Goal: Task Accomplishment & Management: Complete application form

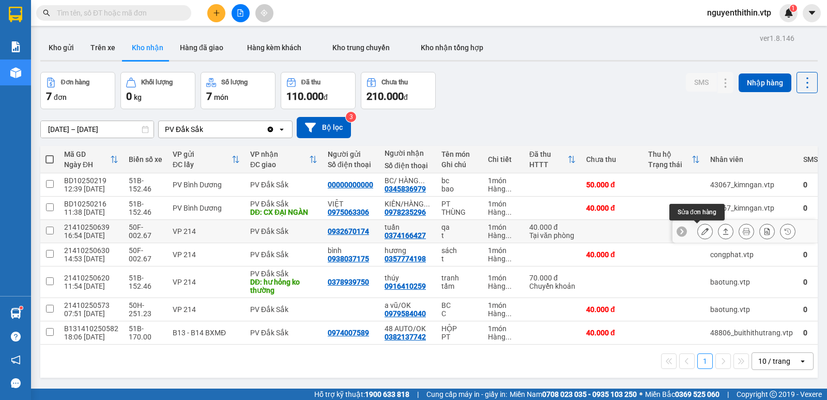
click at [701, 234] on icon at bounding box center [704, 230] width 7 height 7
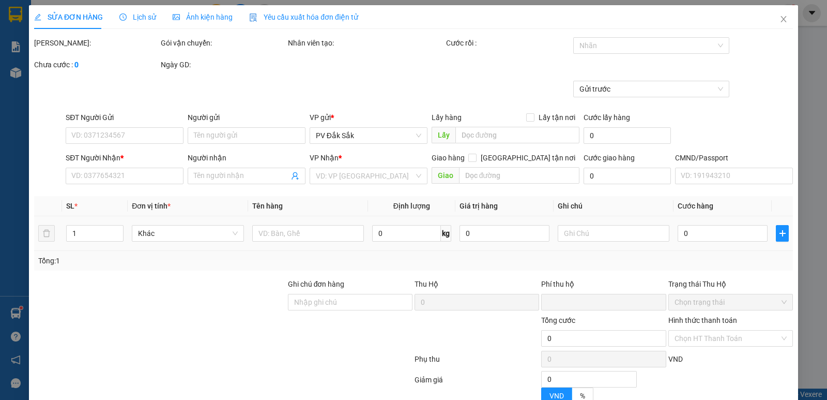
type input "2.000"
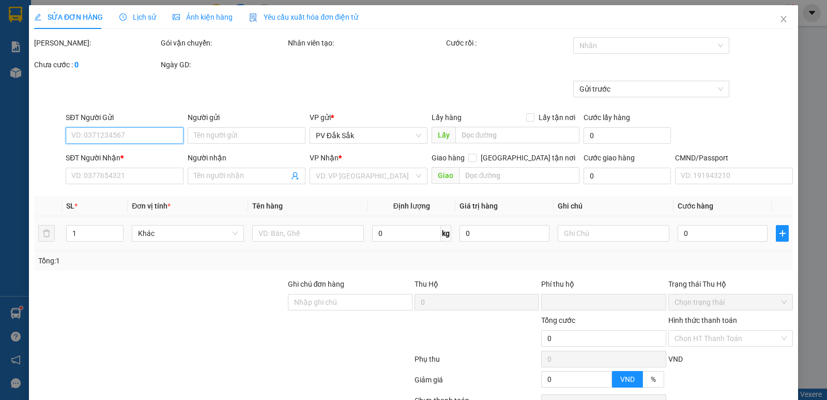
type input "0932670174"
type input "0374166427"
type input "tuấn"
type input "0"
type input "40.000"
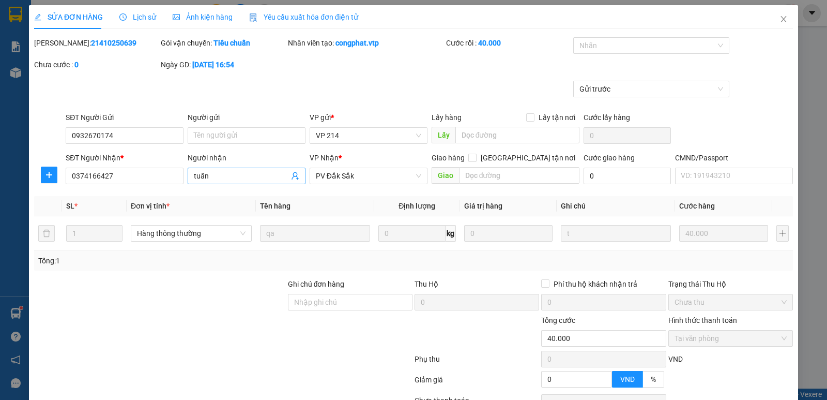
click at [220, 176] on input "tuấn" at bounding box center [241, 175] width 95 height 11
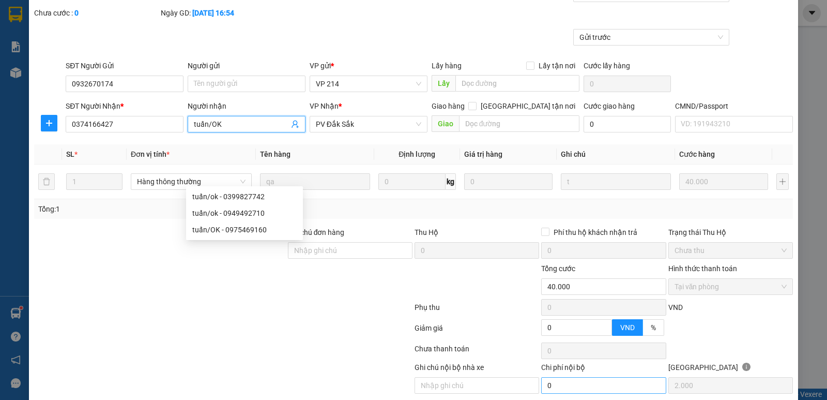
scroll to position [90, 0]
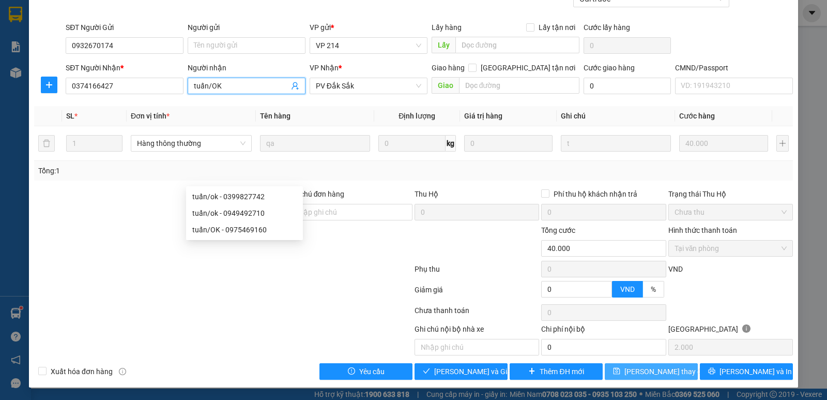
type input "tuấn/OK"
click at [643, 372] on span "[PERSON_NAME] thay đổi" at bounding box center [665, 370] width 83 height 11
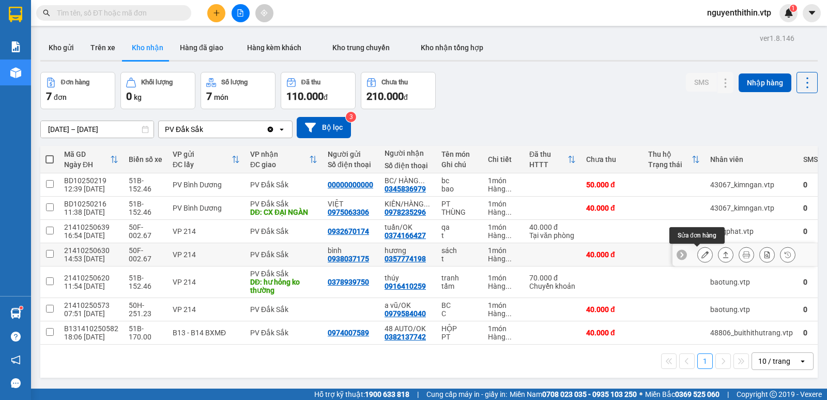
click at [701, 254] on icon at bounding box center [704, 254] width 7 height 7
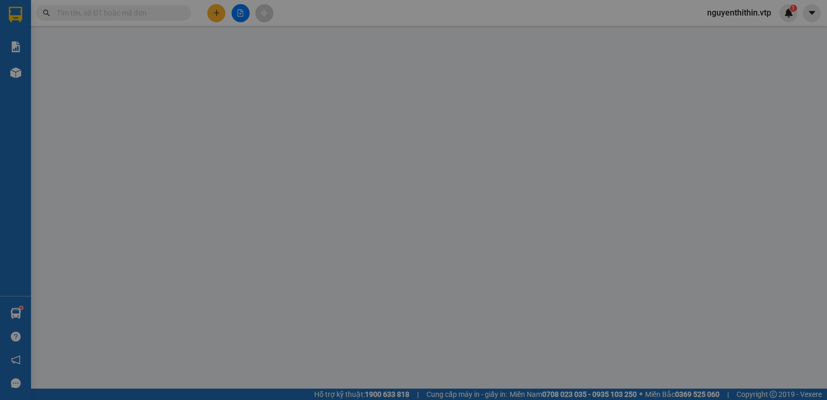
type input "0938037175"
type input "bình"
type input "0357774198"
type input "hương"
type input "0"
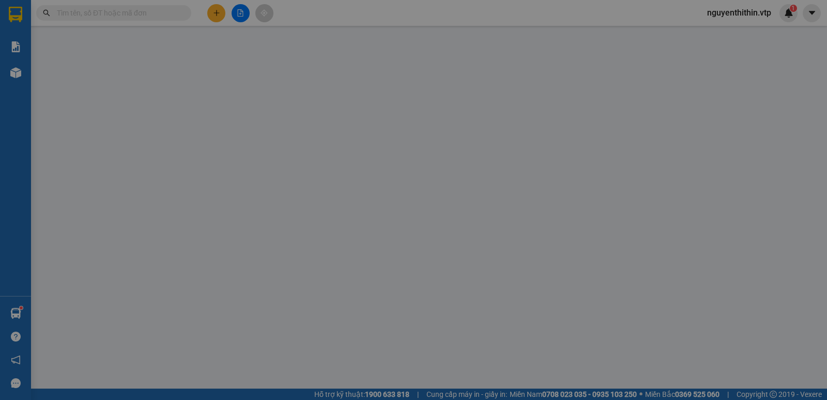
type input "40.000"
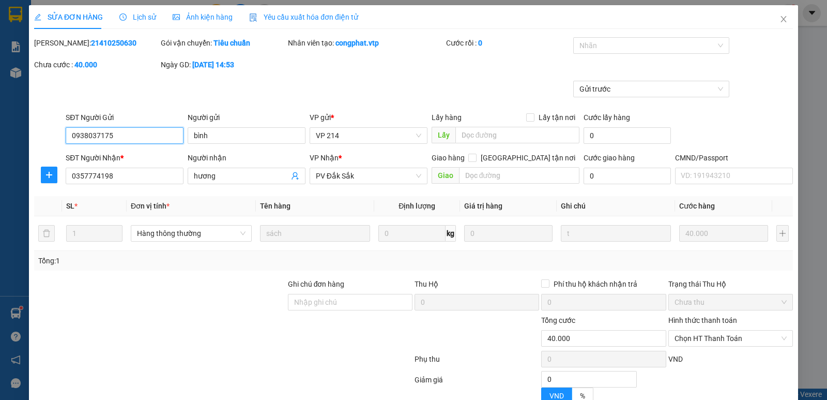
type input "2.000"
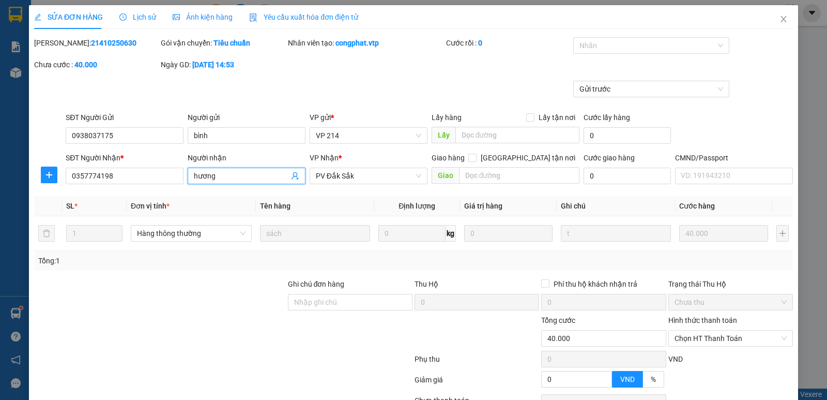
click at [218, 177] on input "hương" at bounding box center [241, 175] width 95 height 11
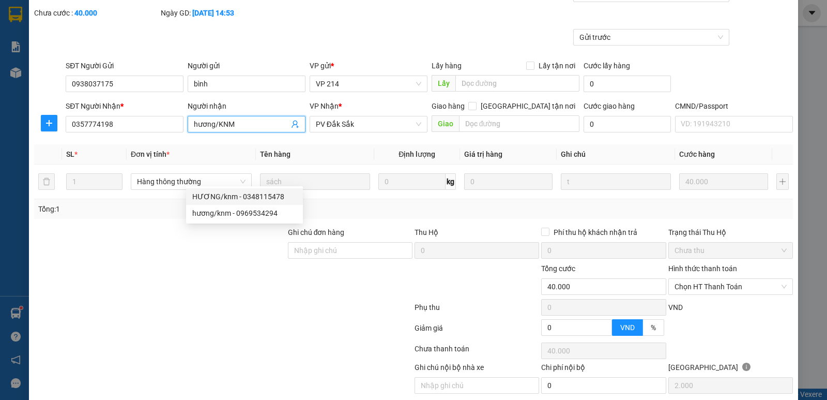
scroll to position [90, 0]
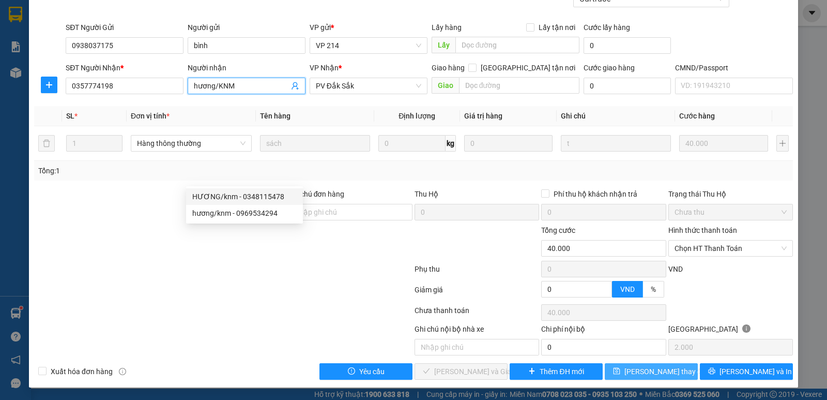
type input "hương/KNM"
click at [654, 375] on span "[PERSON_NAME] thay đổi" at bounding box center [665, 370] width 83 height 11
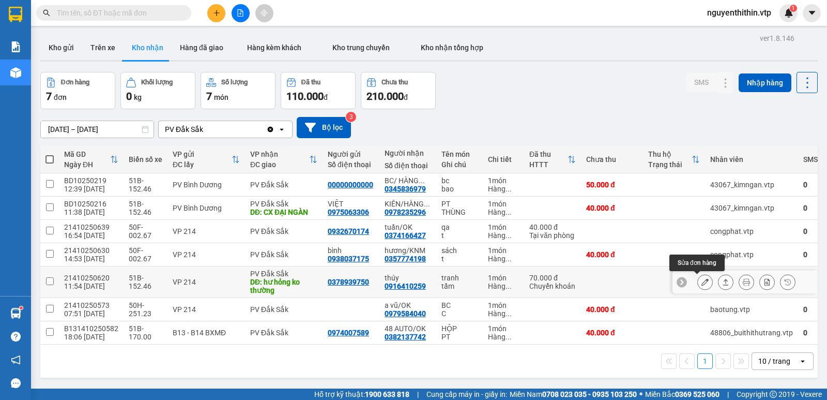
click at [701, 280] on icon at bounding box center [704, 281] width 7 height 7
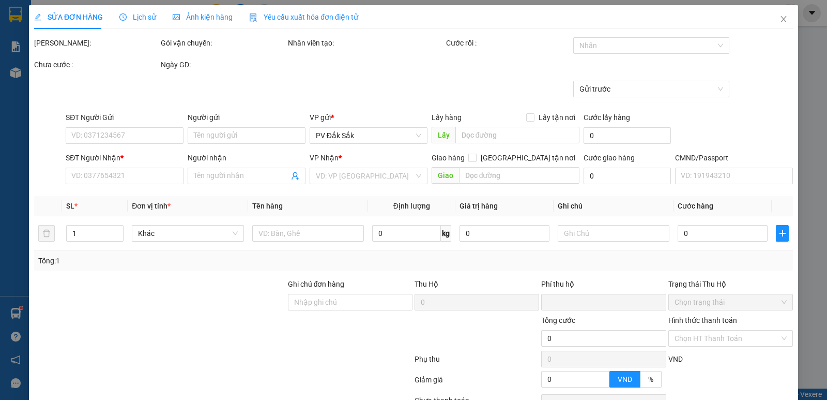
type input "3.500"
type input "0378939750"
type input "0916410259"
type input "thúy"
type input "hư hỏng ko thường"
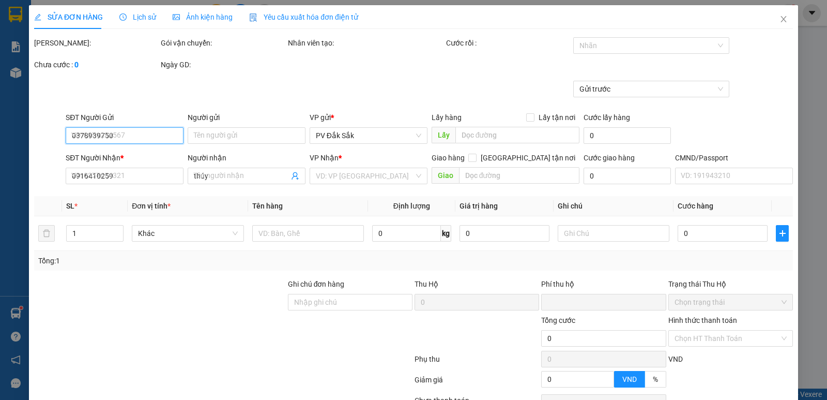
type input "ck39 70k [DATE] 11h54"
type input "0"
type input "70.000"
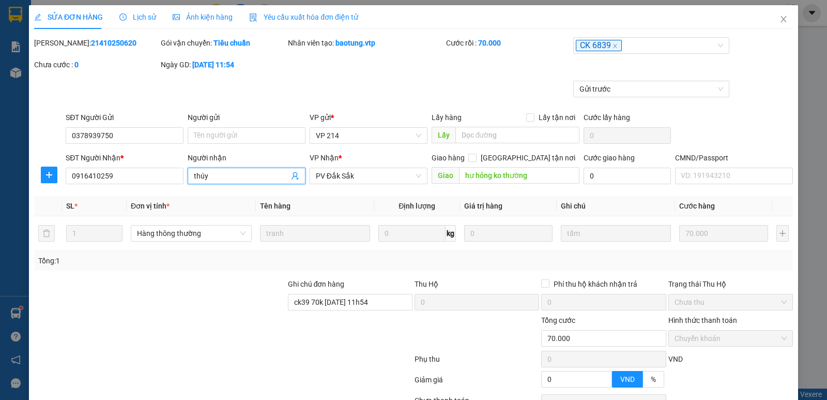
click at [223, 173] on input "thúy" at bounding box center [241, 175] width 95 height 11
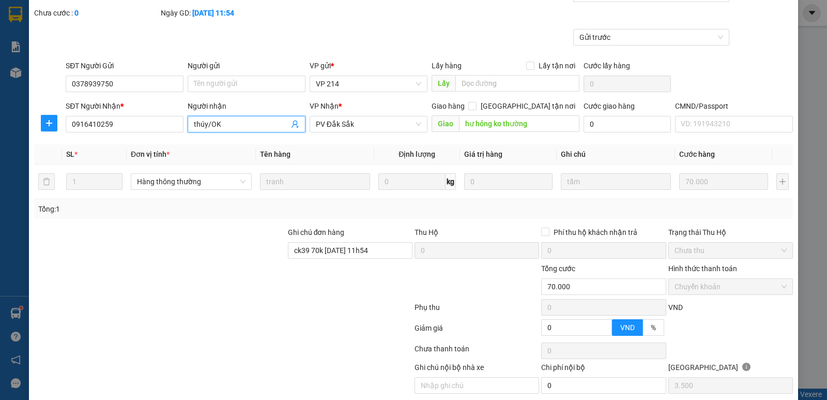
scroll to position [90, 0]
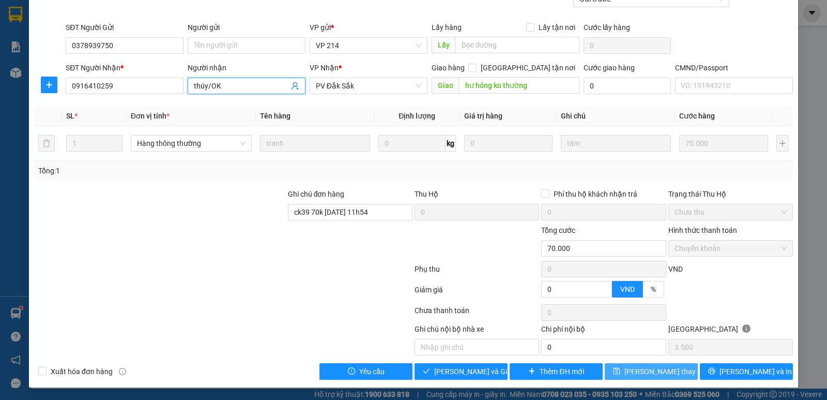
type input "thúy/OK"
click at [657, 373] on span "[PERSON_NAME] thay đổi" at bounding box center [665, 370] width 83 height 11
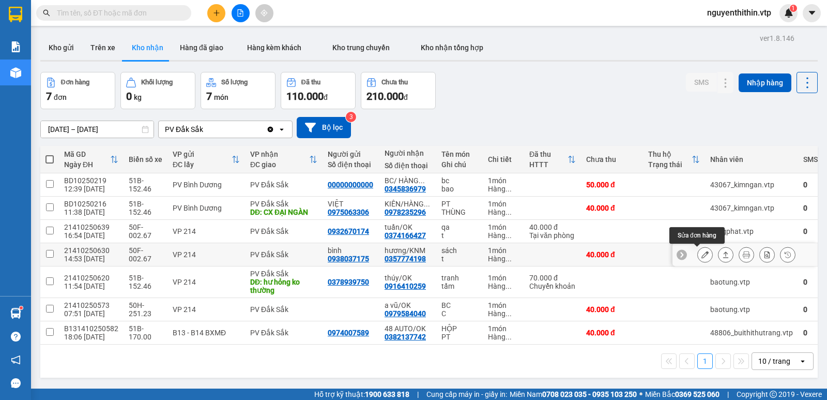
click at [701, 256] on icon at bounding box center [704, 254] width 7 height 7
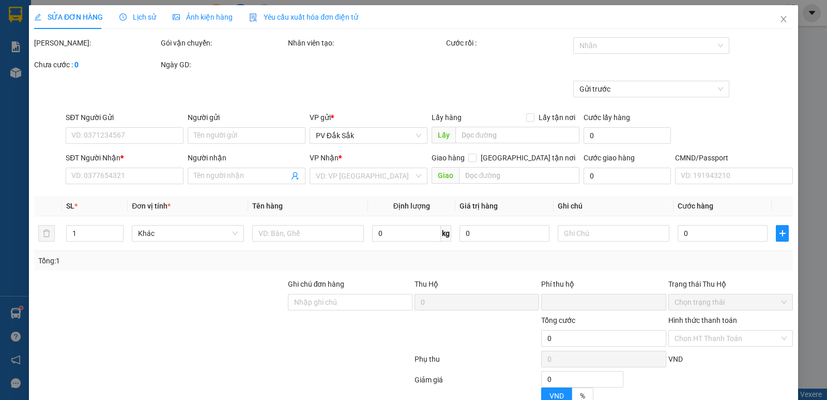
type input "2.000"
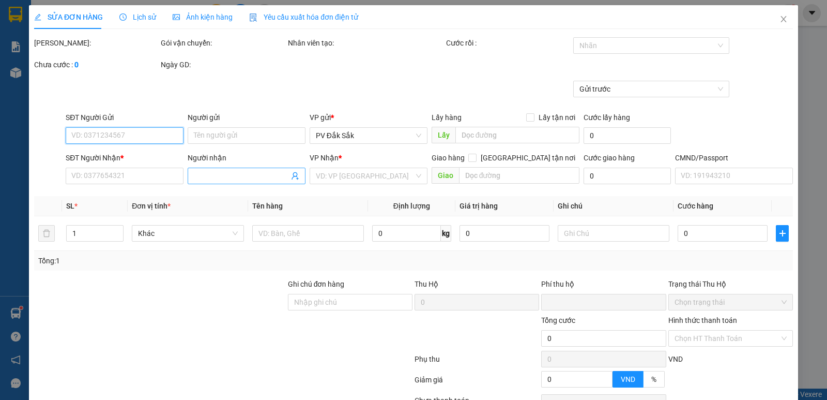
type input "0938037175"
type input "bình"
type input "0357774198"
type input "hương/KNM"
type input "0"
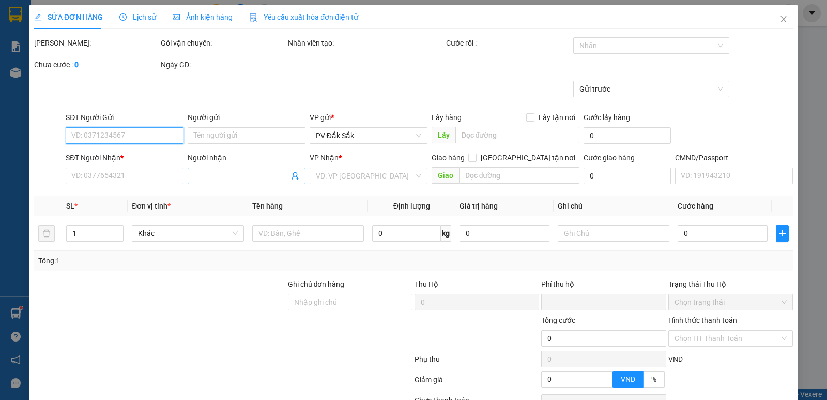
type input "40.000"
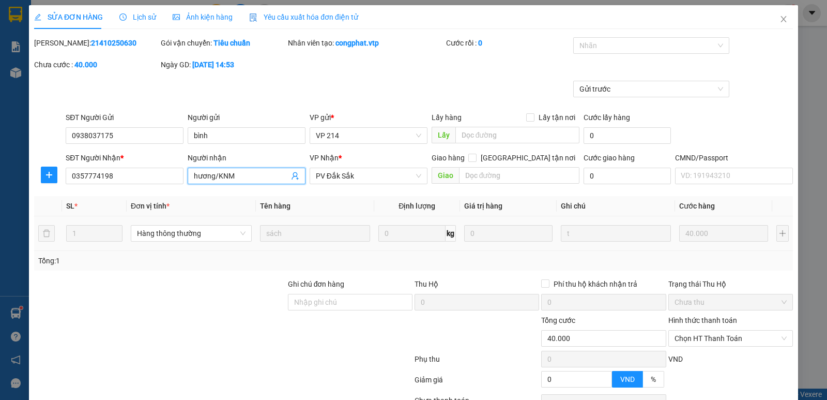
click at [243, 178] on input "hương/KNM" at bounding box center [241, 175] width 95 height 11
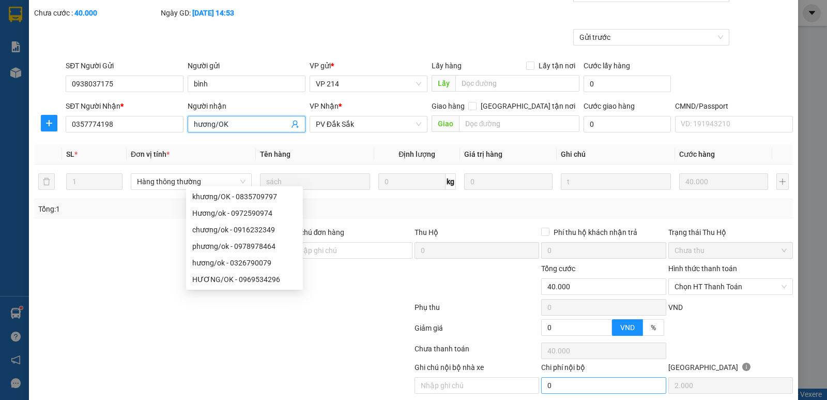
scroll to position [90, 0]
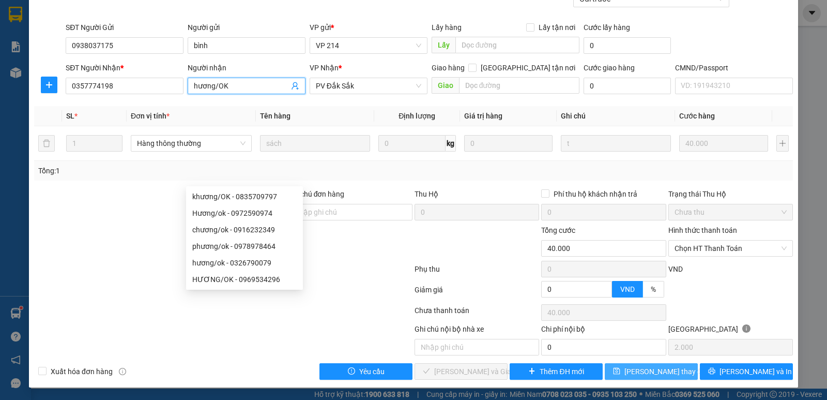
type input "hương/OK"
click at [648, 370] on span "[PERSON_NAME] thay đổi" at bounding box center [665, 370] width 83 height 11
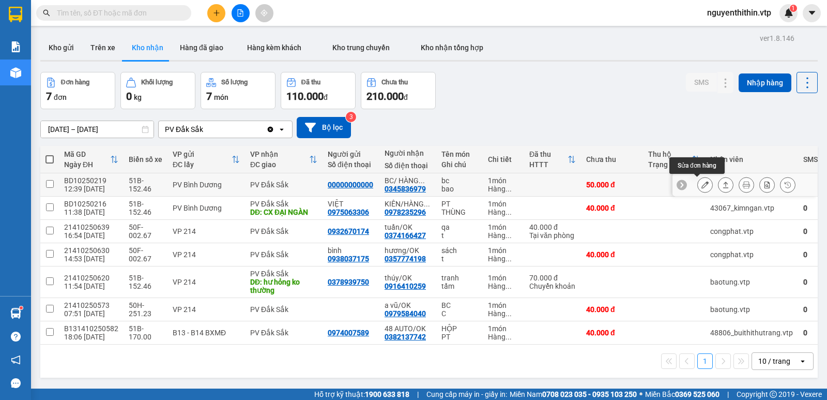
click at [701, 186] on icon at bounding box center [704, 184] width 7 height 7
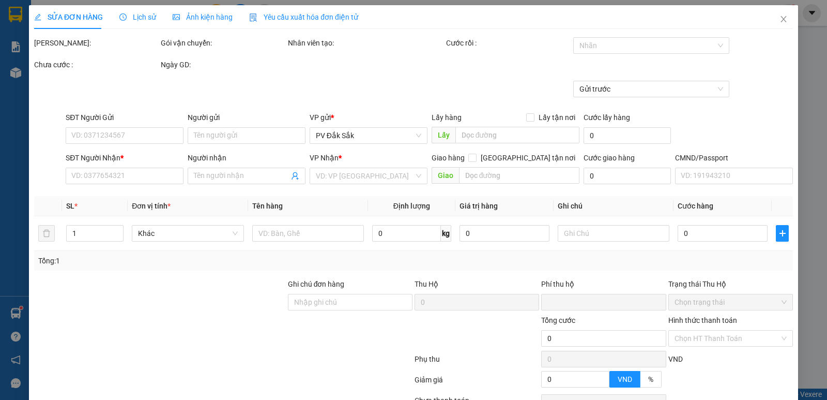
type input "2.500"
type input "00000000000"
type input "0345836979"
type input "BC/ HÀNG DM"
type input "0"
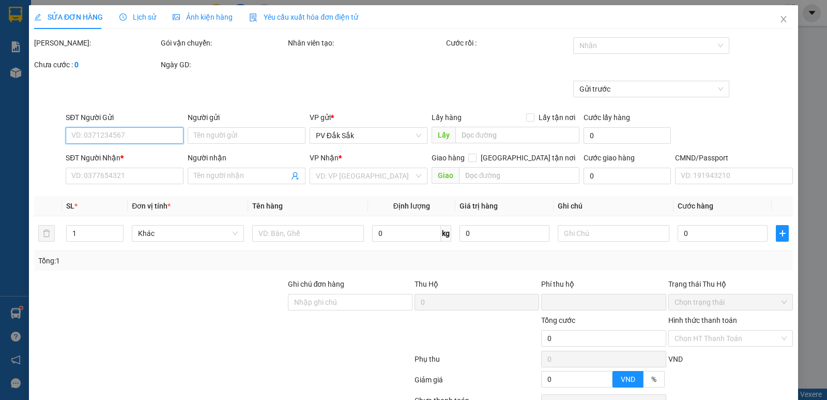
type input "50.000"
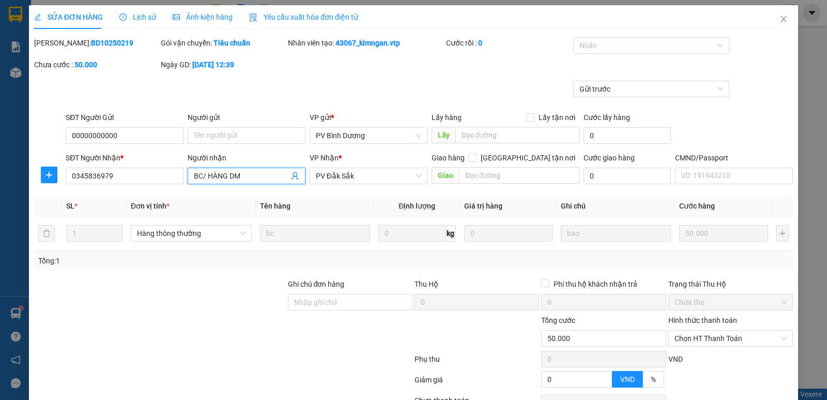
click at [252, 178] on input "BC/ HÀNG DM" at bounding box center [241, 175] width 95 height 11
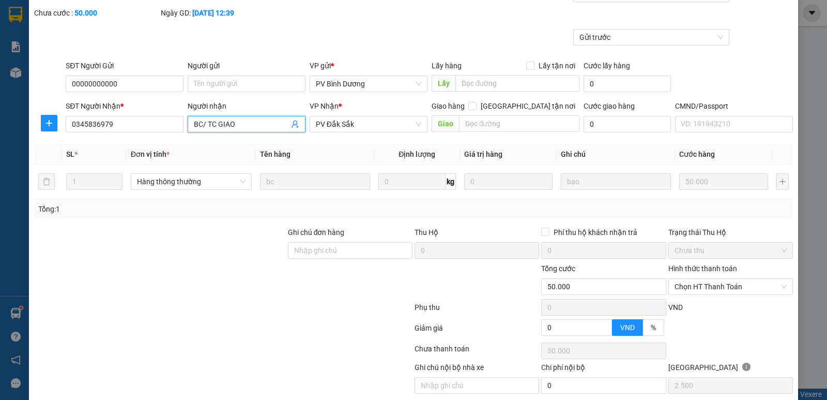
scroll to position [90, 0]
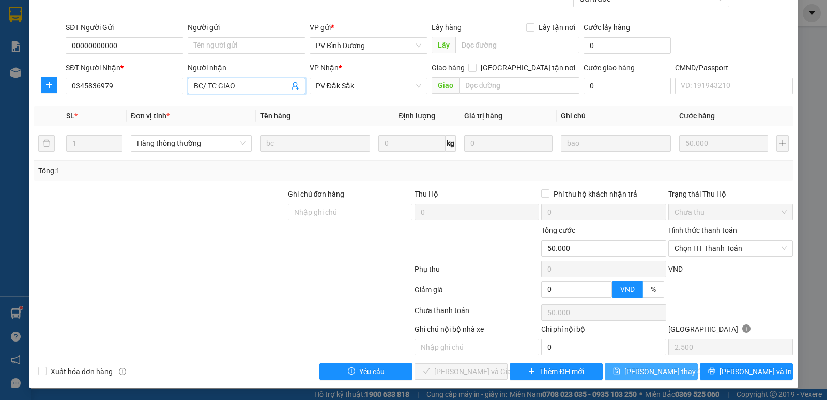
type input "BC/ TC GIAO"
click at [660, 372] on span "[PERSON_NAME] thay đổi" at bounding box center [665, 370] width 83 height 11
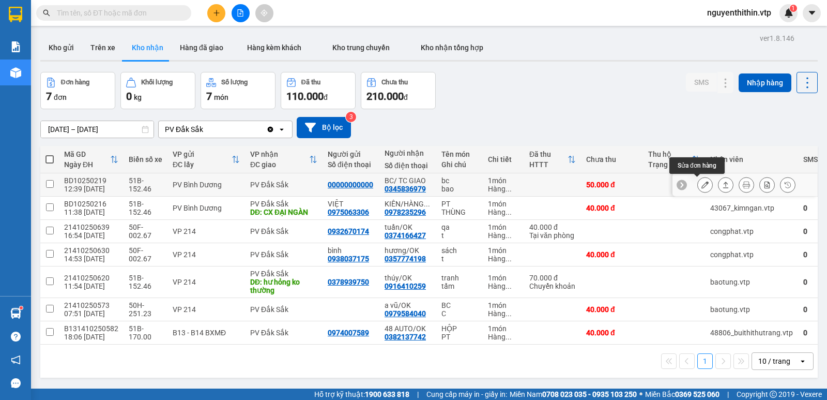
click at [701, 183] on icon at bounding box center [704, 184] width 7 height 7
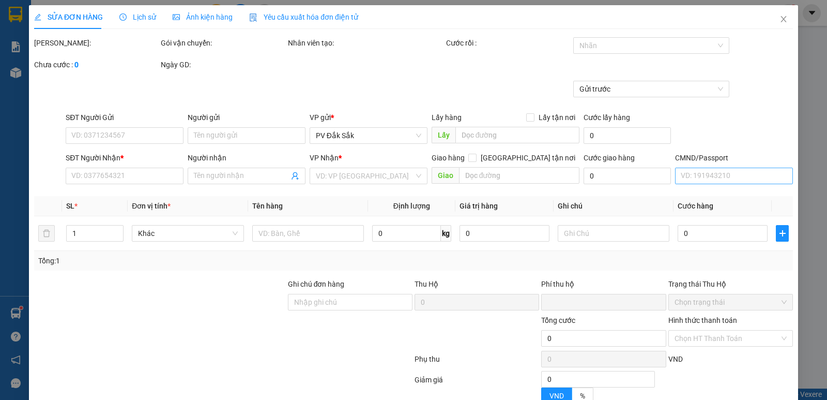
type input "00000000000"
type input "0345836979"
type input "BC/ TC GIAO"
type input "0"
type input "50.000"
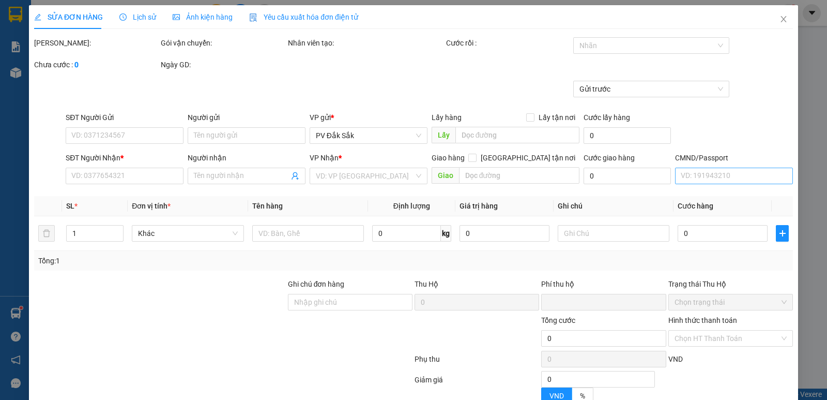
type input "50.000"
type input "2.500"
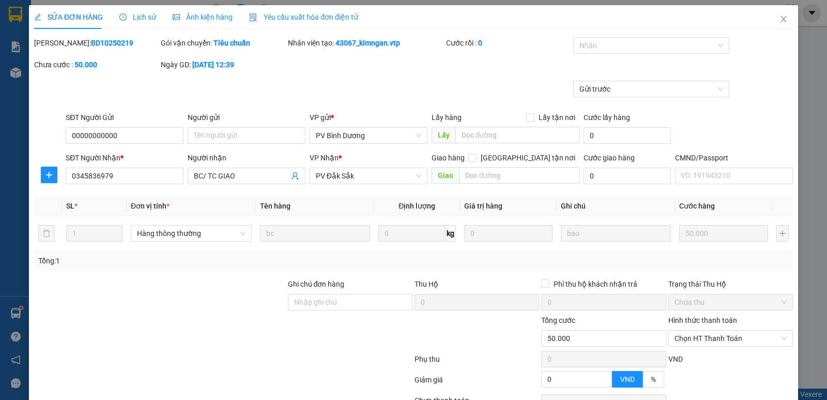
click at [702, 321] on label "Hình thức thanh toán" at bounding box center [702, 320] width 69 height 8
click at [702, 330] on input "Hình thức thanh toán" at bounding box center [727, 338] width 105 height 16
click at [703, 249] on div "Tại văn phòng" at bounding box center [723, 251] width 111 height 11
type input "0"
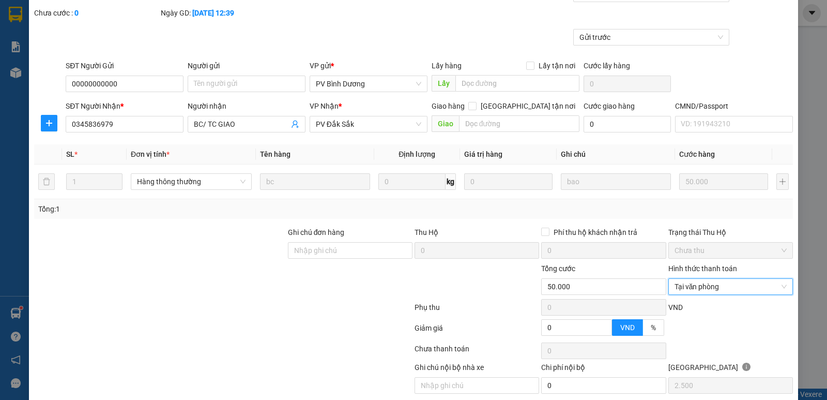
scroll to position [90, 0]
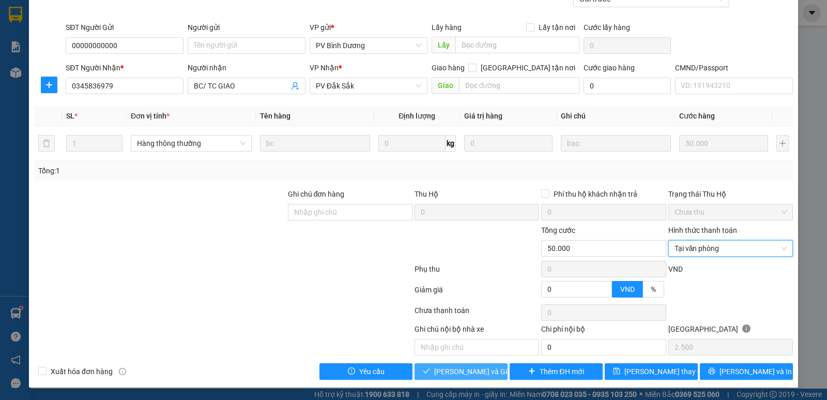
click at [471, 371] on span "[PERSON_NAME] và Giao hàng" at bounding box center [483, 370] width 99 height 11
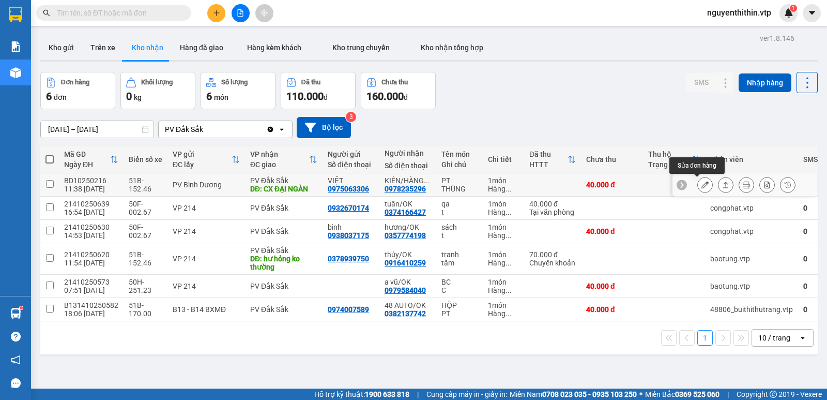
click at [701, 186] on icon at bounding box center [704, 184] width 7 height 7
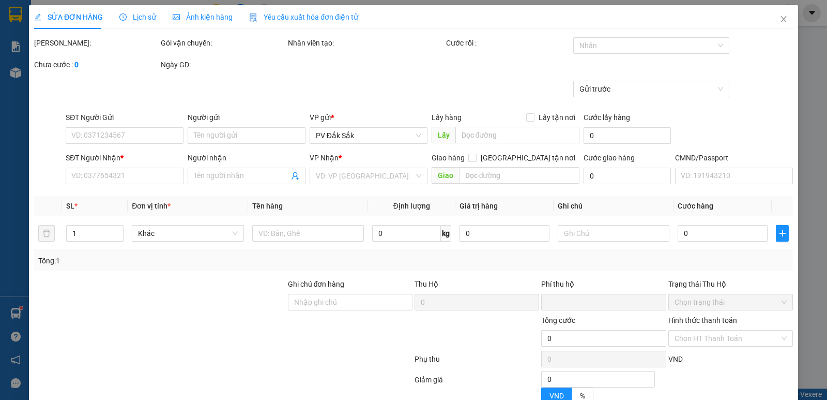
type input "2.000"
type input "0975063306"
type input "VIỆT"
type input "0978235296"
type input "KIÊN/HÀNG DM"
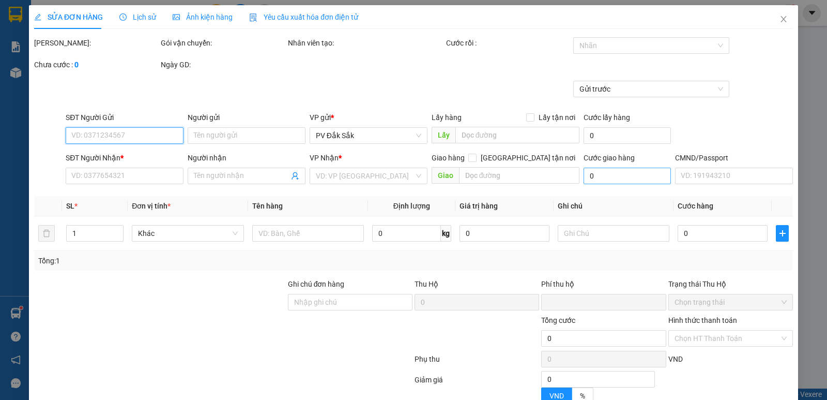
type input "CX ĐẠI NGÀN"
type input "0"
type input "40.000"
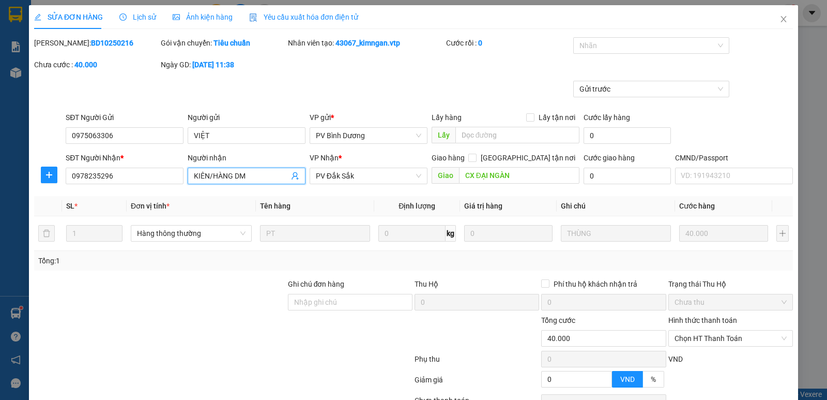
click at [256, 174] on input "KIÊN/HÀNG DM" at bounding box center [241, 175] width 95 height 11
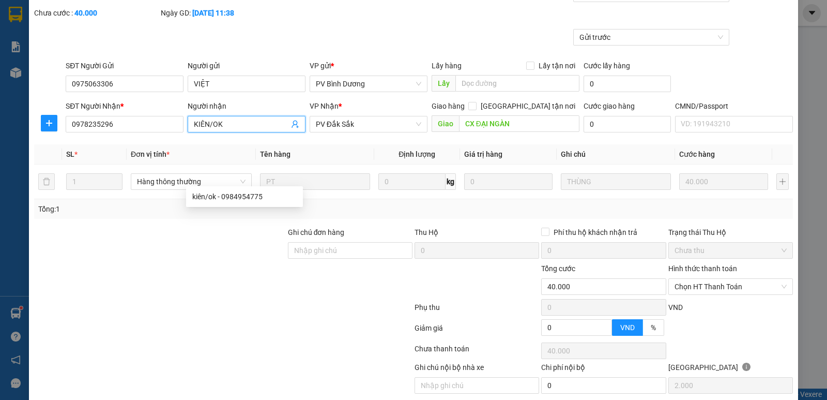
scroll to position [90, 0]
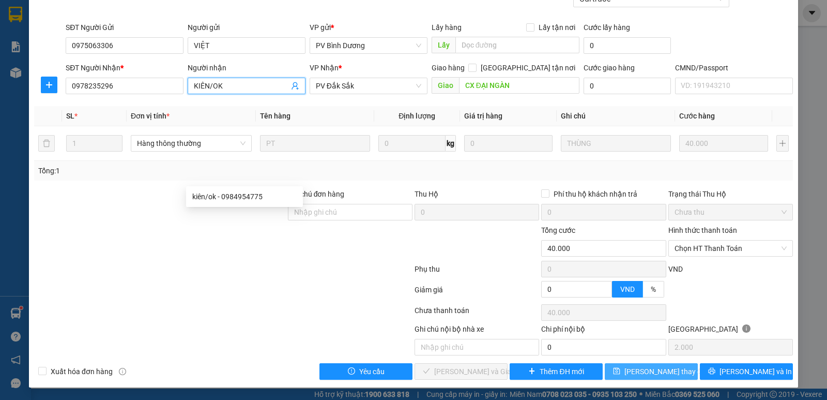
type input "KIÊN/OK"
click at [659, 375] on span "[PERSON_NAME] thay đổi" at bounding box center [665, 370] width 83 height 11
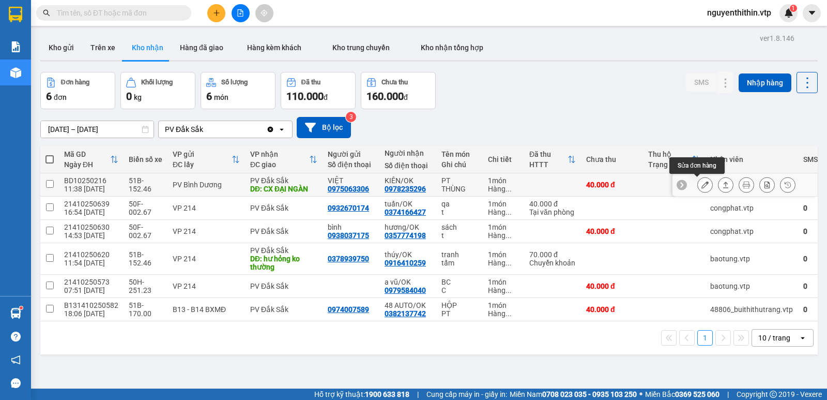
click at [701, 183] on icon at bounding box center [704, 184] width 7 height 7
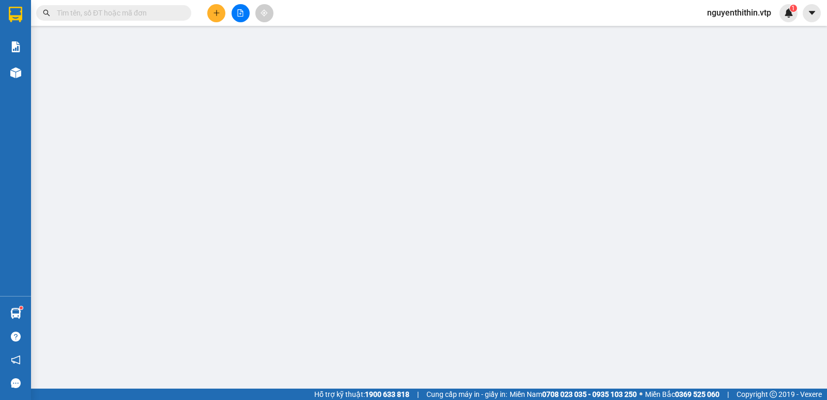
type input "2.000"
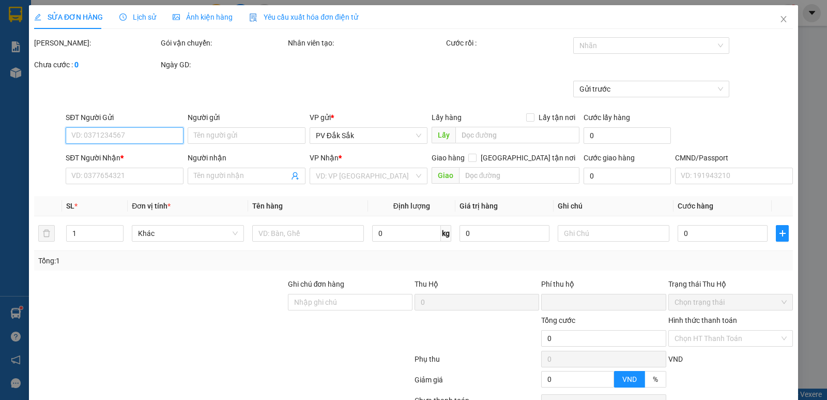
type input "0975063306"
type input "VIỆT"
type input "0978235296"
type input "KIÊN/OK"
type input "CX ĐẠI NGÀN"
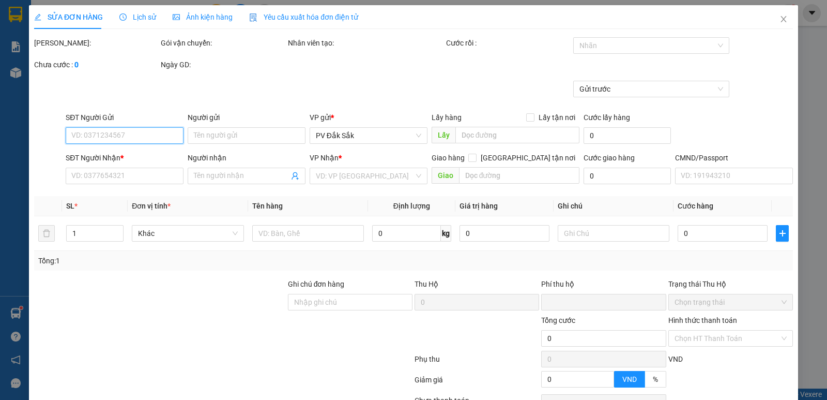
type input "0"
type input "40.000"
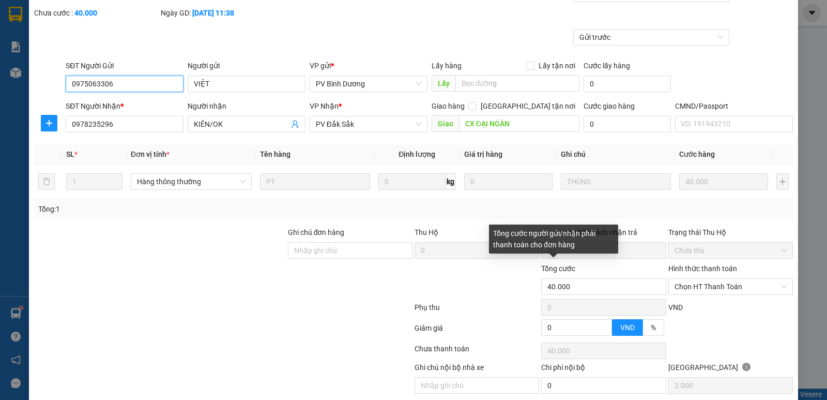
scroll to position [90, 0]
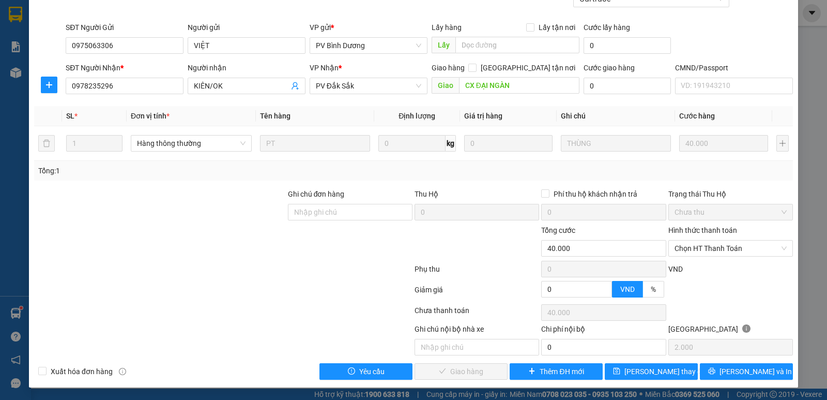
click at [698, 228] on label "Hình thức thanh toán" at bounding box center [702, 230] width 69 height 8
click at [698, 240] on input "Hình thức thanh toán" at bounding box center [727, 248] width 105 height 16
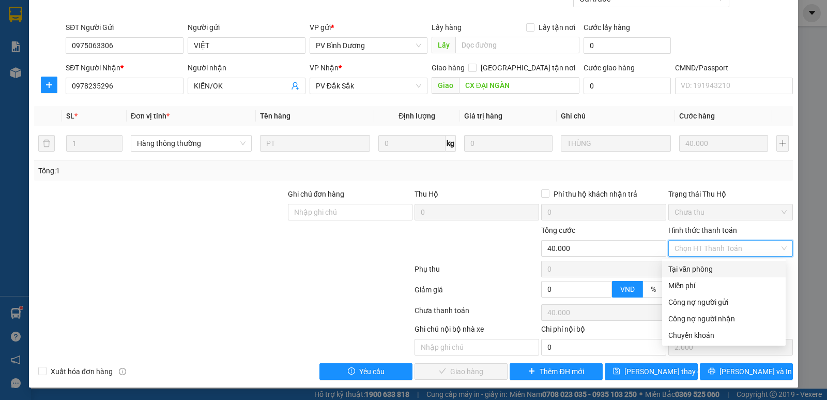
click at [695, 269] on div "Tại văn phòng" at bounding box center [723, 268] width 111 height 11
type input "0"
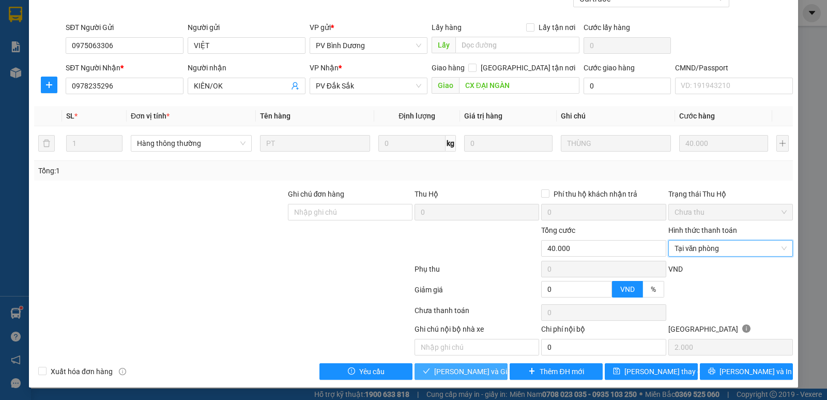
click at [463, 373] on span "[PERSON_NAME] và Giao hàng" at bounding box center [483, 370] width 99 height 11
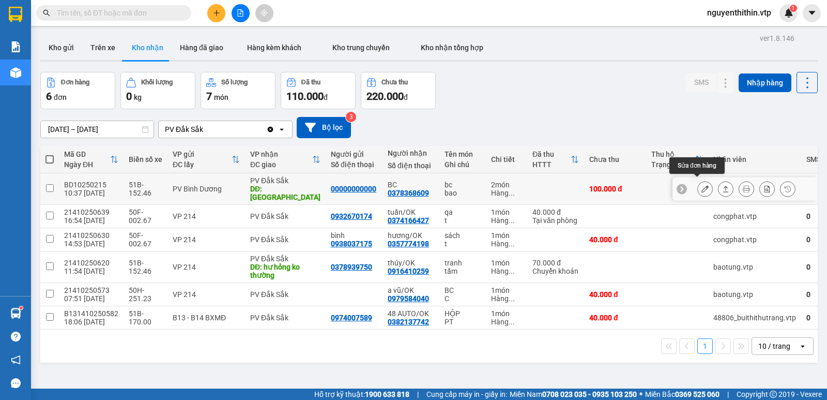
click at [701, 185] on icon at bounding box center [704, 188] width 7 height 7
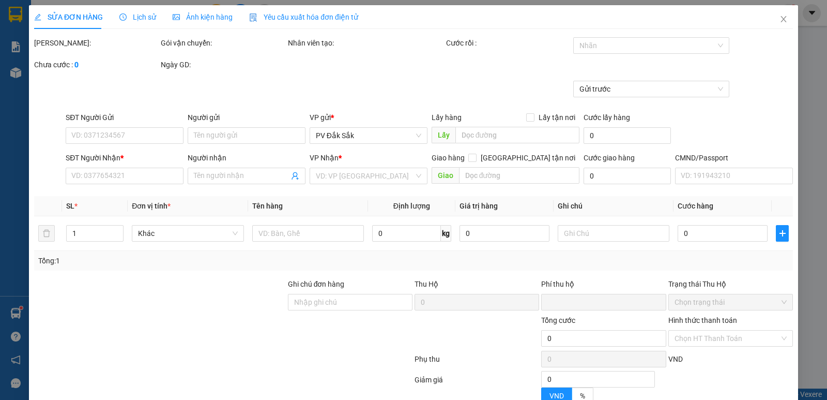
type input "00000000000"
type input "0378368609"
type input "BC"
type input "[GEOGRAPHIC_DATA]"
type input "0"
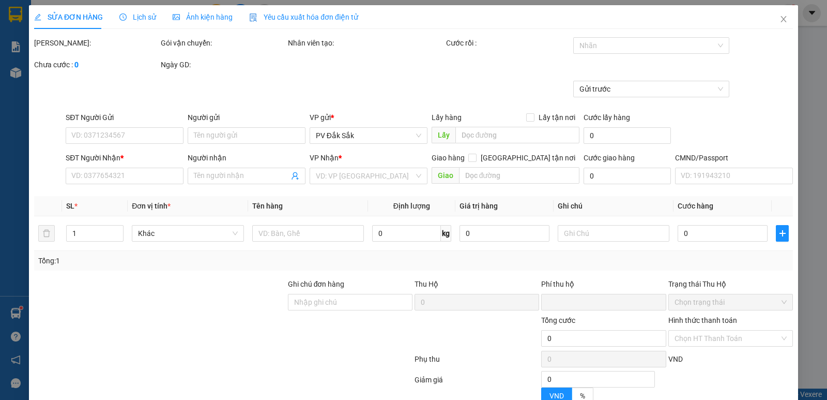
type input "100.000"
type input "5.000"
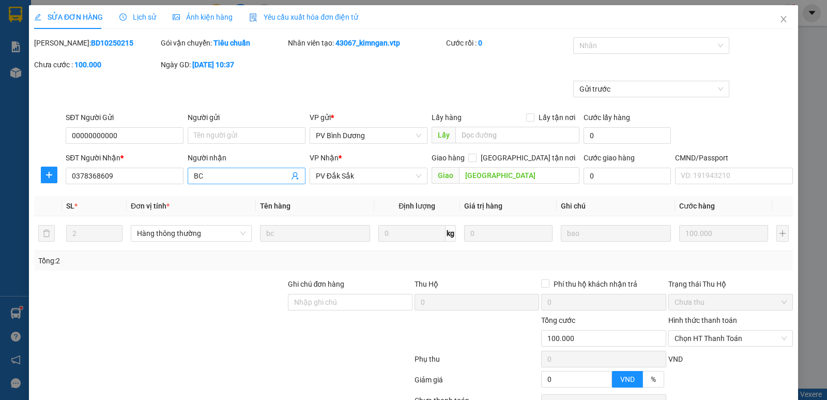
click at [210, 176] on input "BC" at bounding box center [241, 175] width 95 height 11
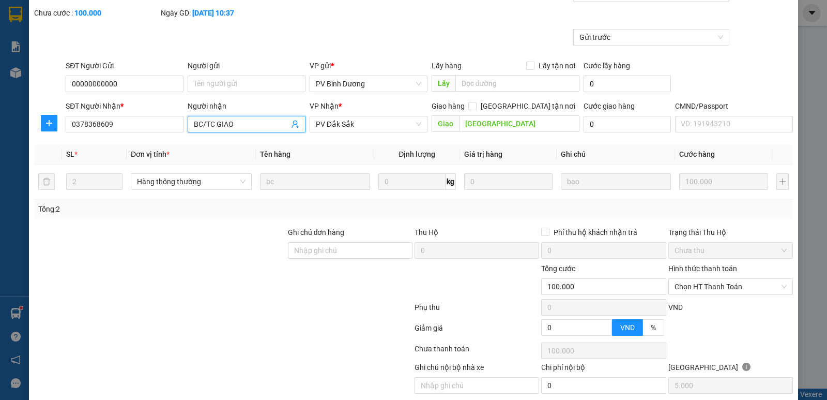
scroll to position [90, 0]
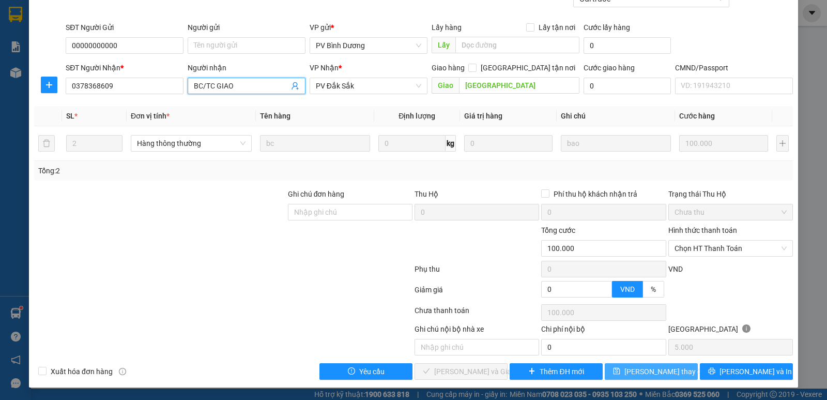
type input "BC/TC GIAO"
click at [652, 373] on span "[PERSON_NAME] thay đổi" at bounding box center [665, 370] width 83 height 11
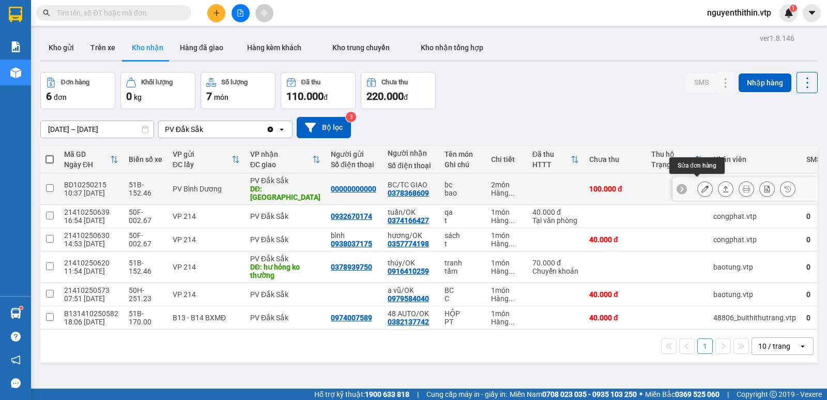
click at [701, 187] on icon at bounding box center [704, 188] width 7 height 7
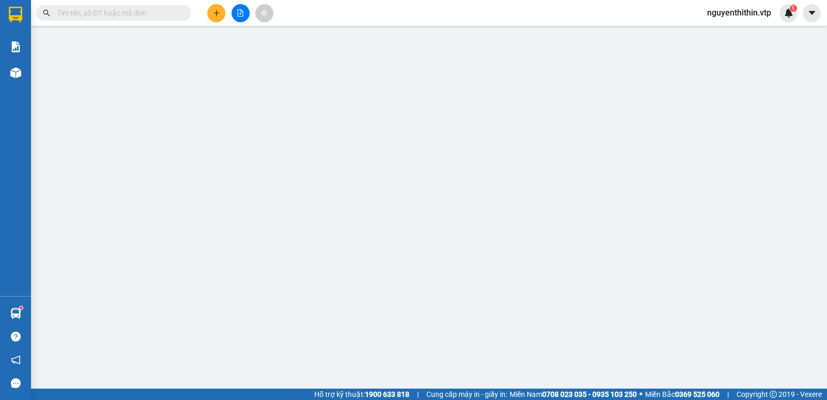
type input "5.000"
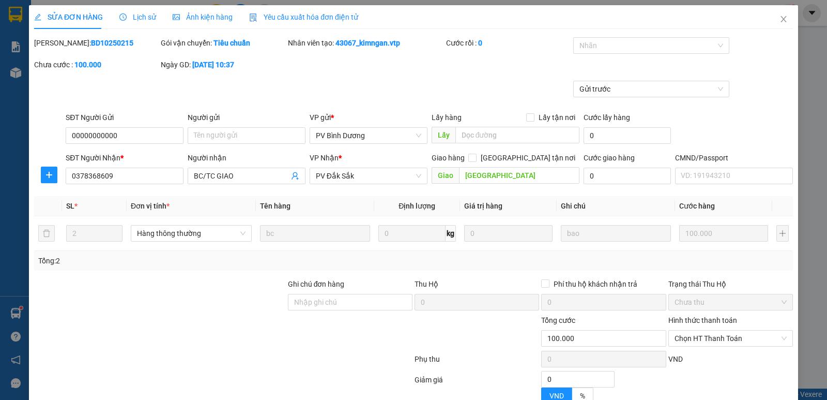
type input "00000000000"
type input "0378368609"
type input "BC/TC GIAO"
type input "[GEOGRAPHIC_DATA]"
type input "0"
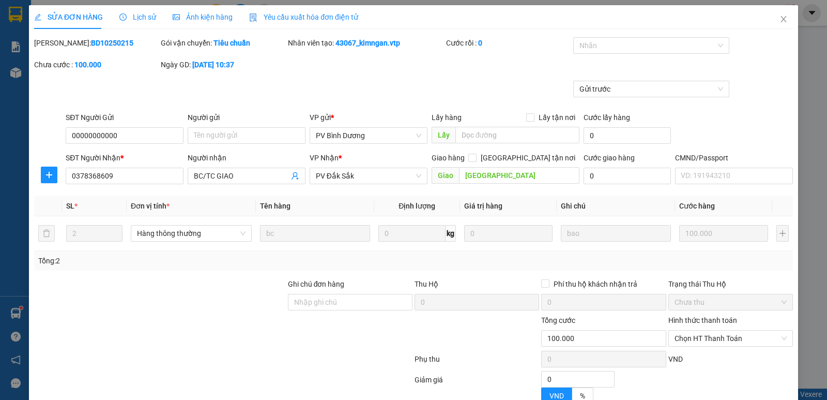
type input "100.000"
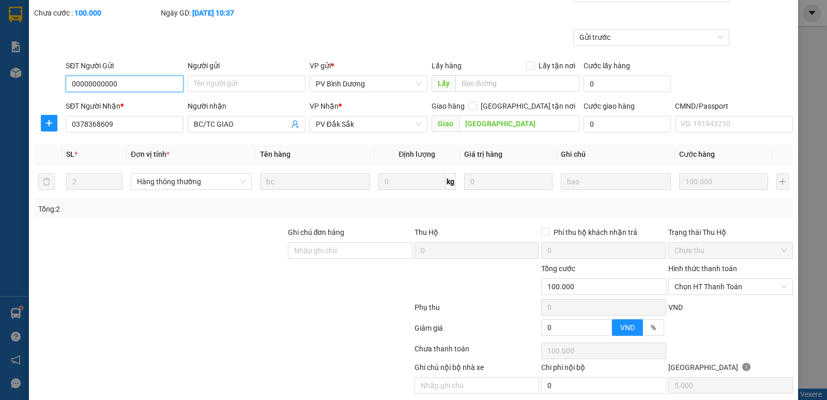
scroll to position [90, 0]
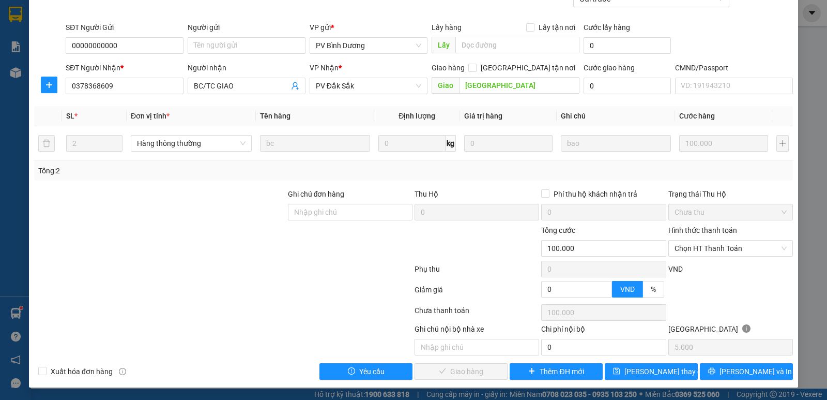
click at [698, 230] on label "Hình thức thanh toán" at bounding box center [702, 230] width 69 height 8
click at [698, 240] on input "Hình thức thanh toán" at bounding box center [727, 248] width 105 height 16
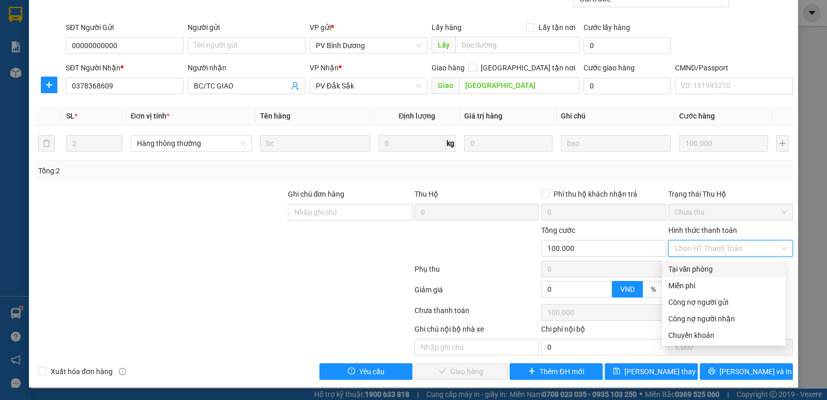
click at [695, 270] on div "Tại văn phòng" at bounding box center [723, 268] width 111 height 11
type input "0"
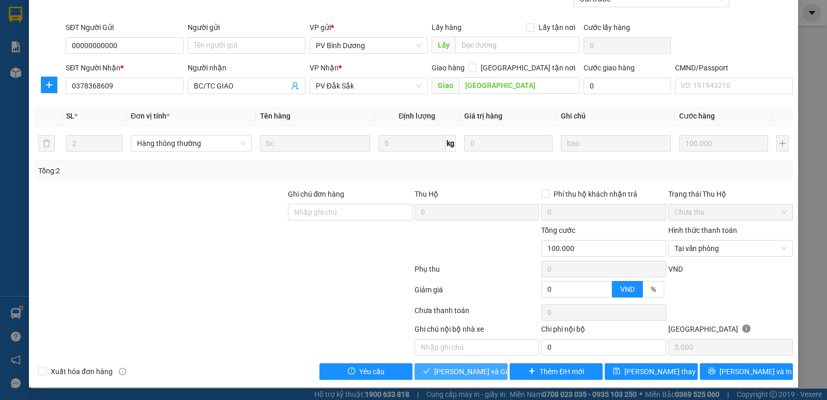
click at [461, 372] on span "[PERSON_NAME] và Giao hàng" at bounding box center [483, 370] width 99 height 11
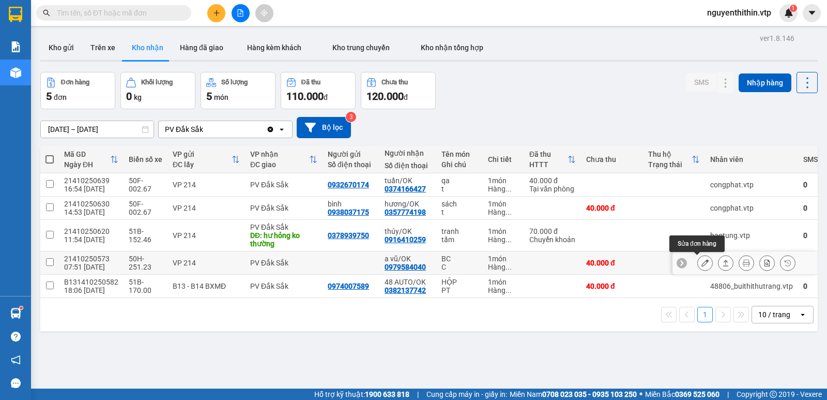
click at [701, 265] on icon at bounding box center [704, 262] width 7 height 7
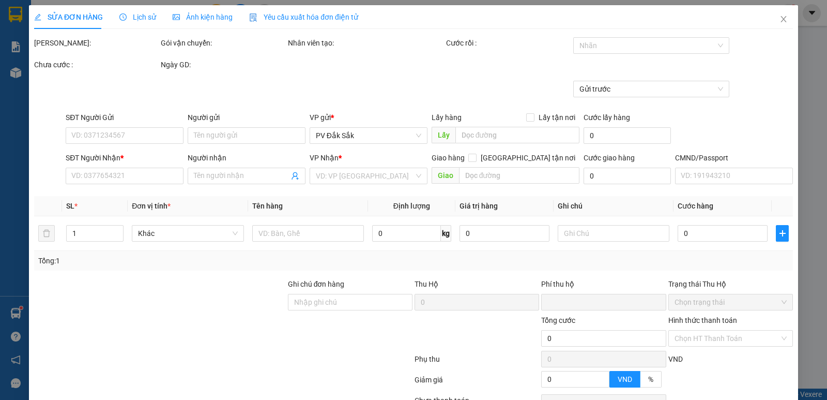
type input "2.000"
type input "0979584040"
type input "a vũ/OK"
type input "0"
type input "40.000"
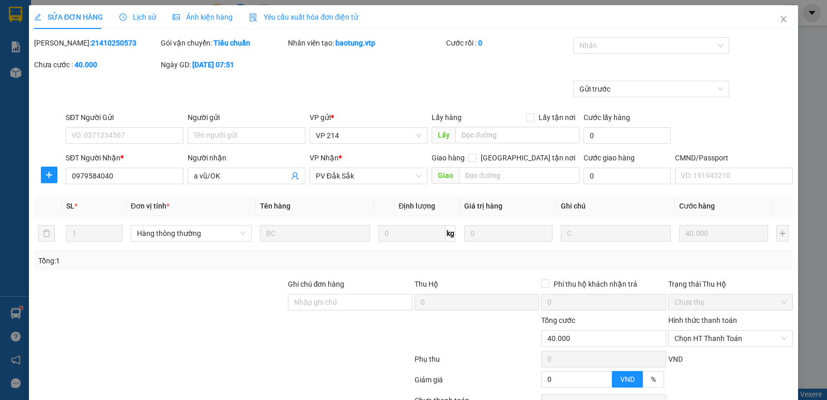
click at [700, 321] on label "Hình thức thanh toán" at bounding box center [702, 320] width 69 height 8
click at [700, 330] on input "Hình thức thanh toán" at bounding box center [727, 338] width 105 height 16
click at [707, 250] on div "Tại văn phòng" at bounding box center [723, 251] width 111 height 11
type input "0"
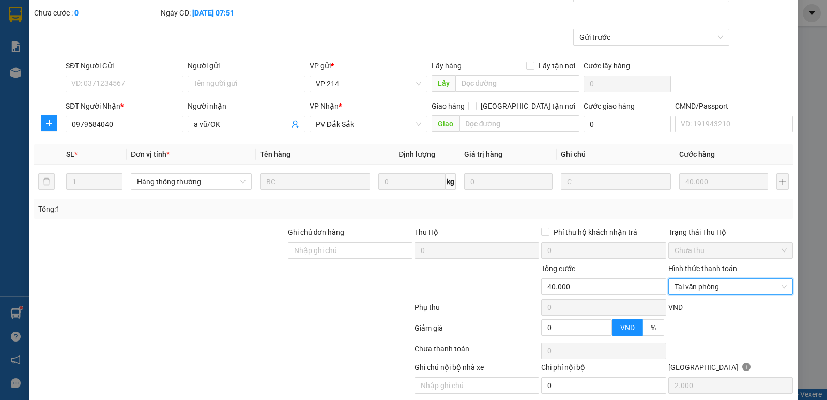
scroll to position [90, 0]
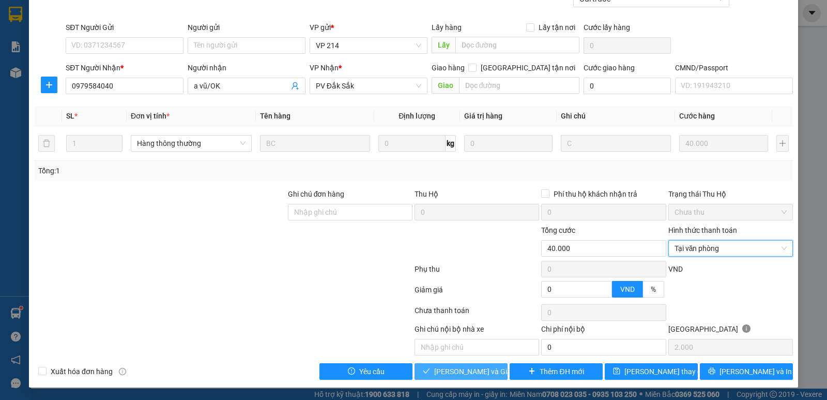
click at [462, 367] on span "[PERSON_NAME] và Giao hàng" at bounding box center [483, 370] width 99 height 11
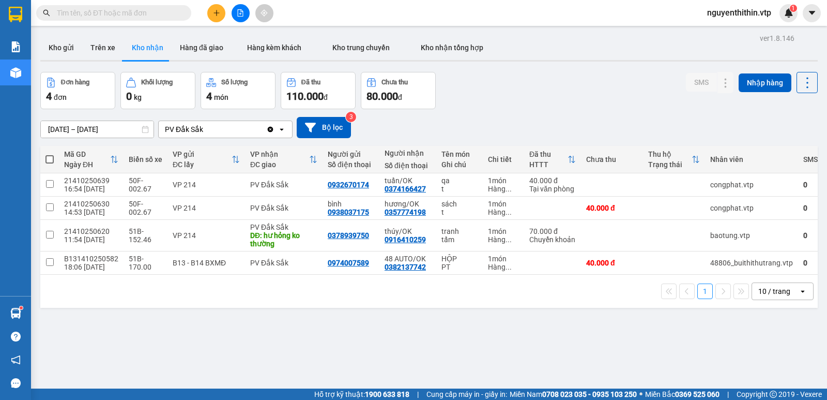
click at [86, 15] on input "text" at bounding box center [118, 12] width 122 height 11
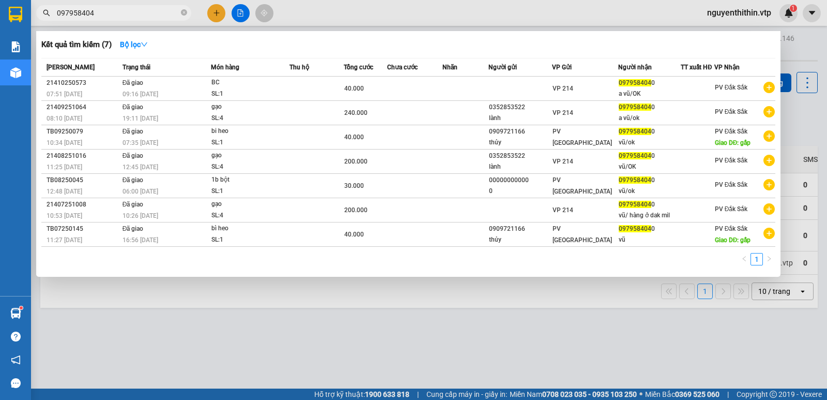
type input "0979584040"
click at [185, 13] on icon "close-circle" at bounding box center [184, 12] width 6 height 6
